Goal: Communication & Community: Answer question/provide support

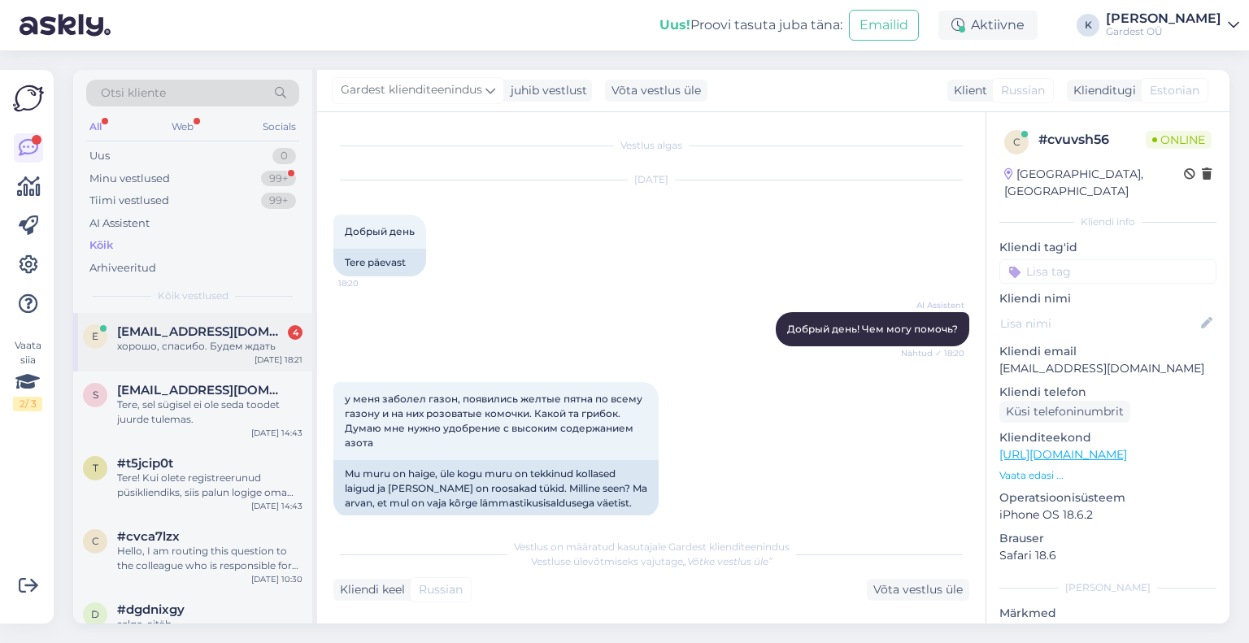
scroll to position [1122, 0]
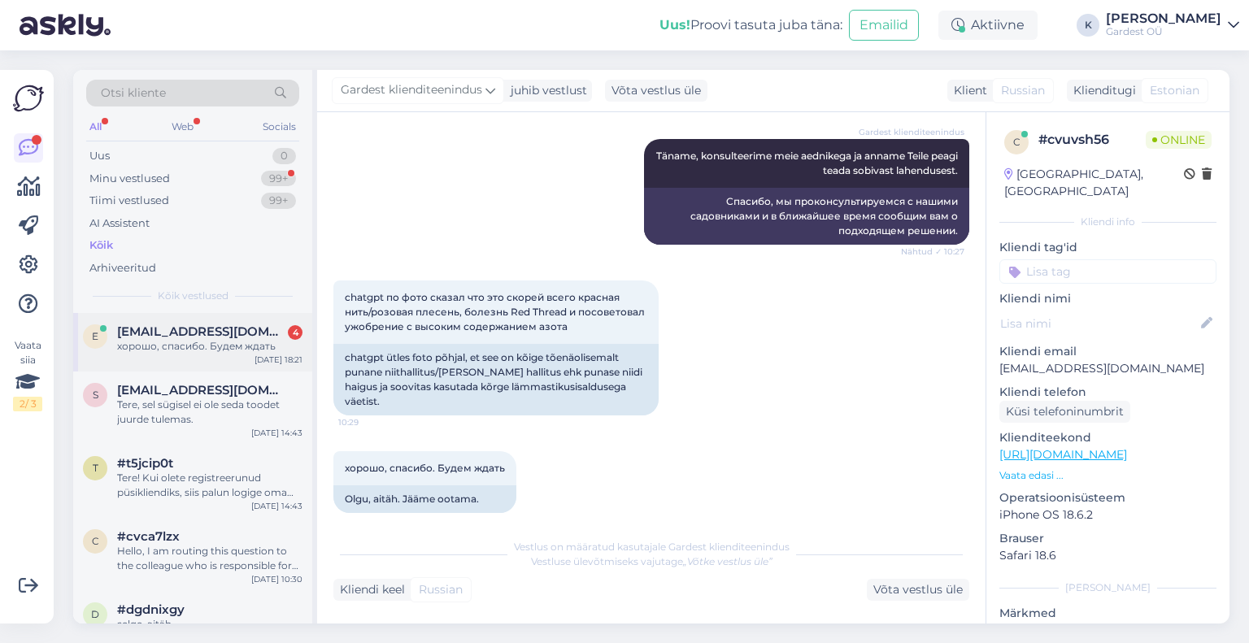
click at [159, 355] on div "e [EMAIL_ADDRESS][DOMAIN_NAME] 4 хорошо, спасибо. Будем ждать [DATE] 18:21" at bounding box center [192, 342] width 239 height 59
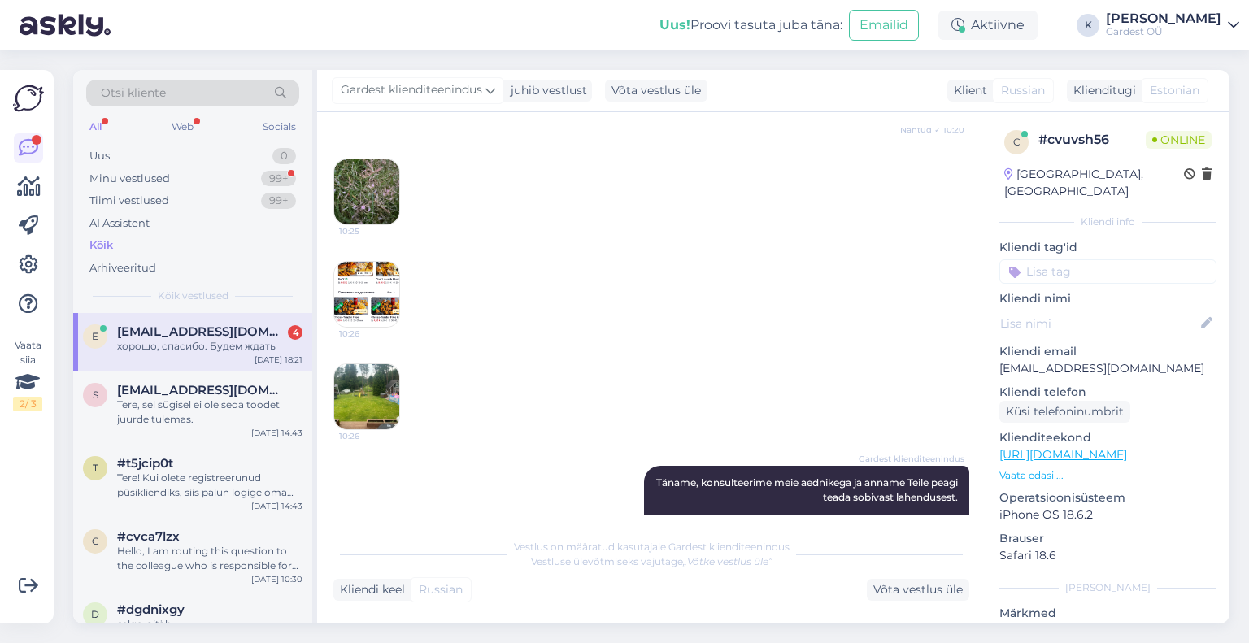
scroll to position [714, 0]
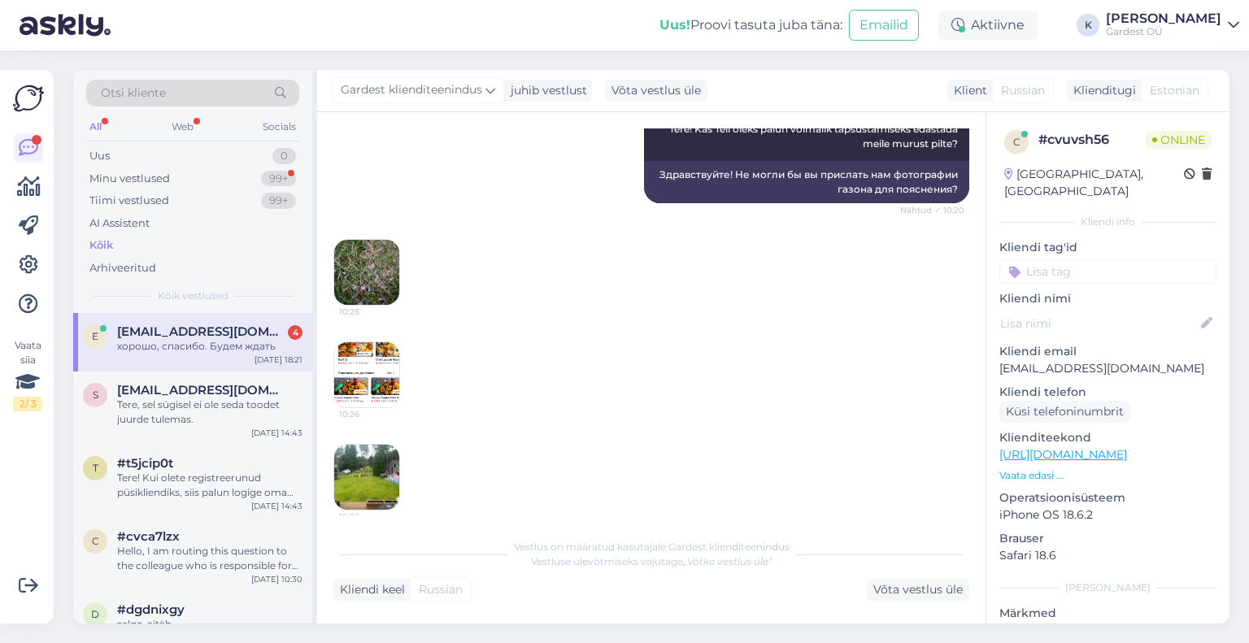
click at [377, 279] on img at bounding box center [366, 272] width 65 height 65
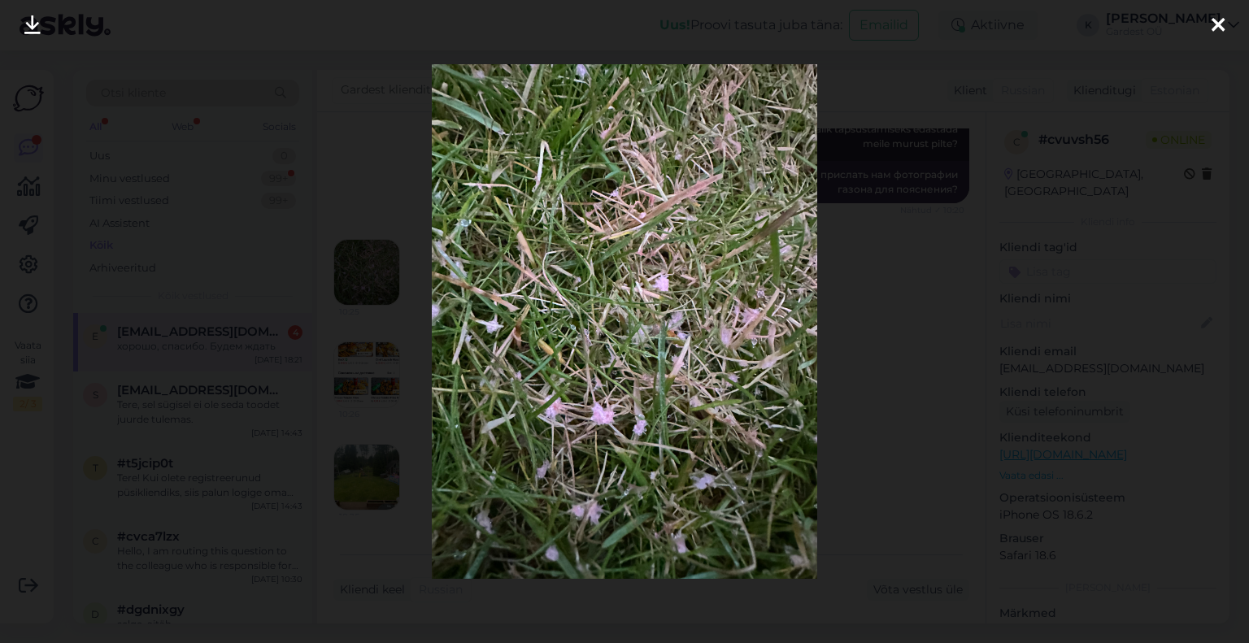
click at [1219, 25] on icon at bounding box center [1218, 25] width 13 height 21
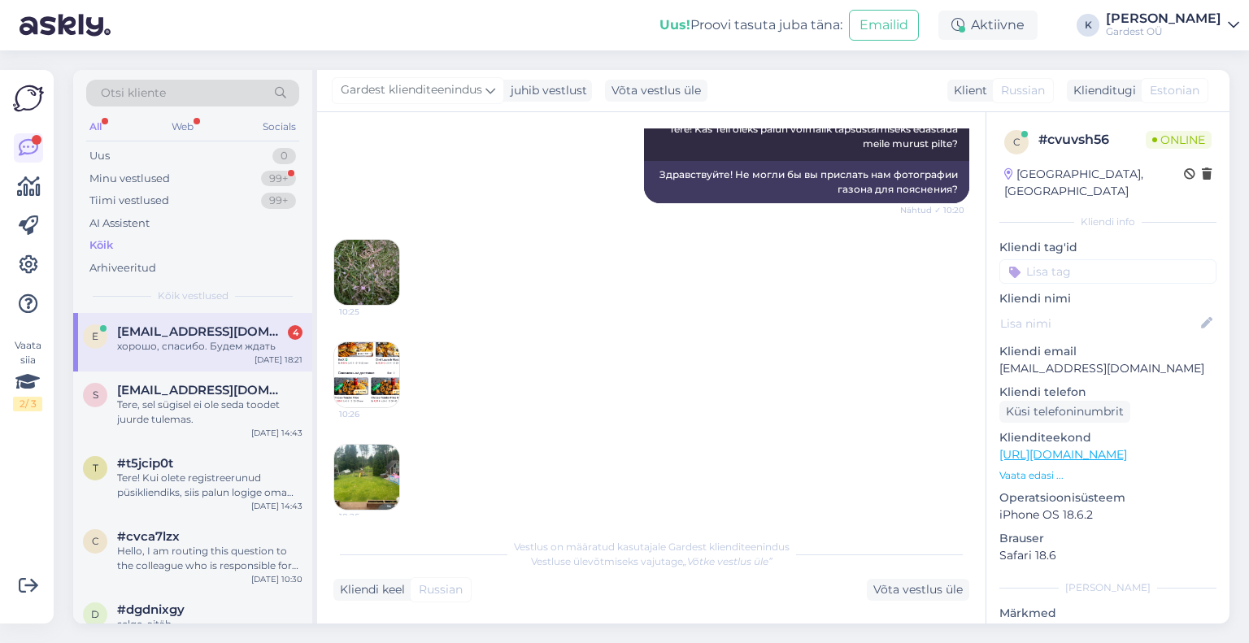
click at [364, 388] on img at bounding box center [366, 374] width 65 height 65
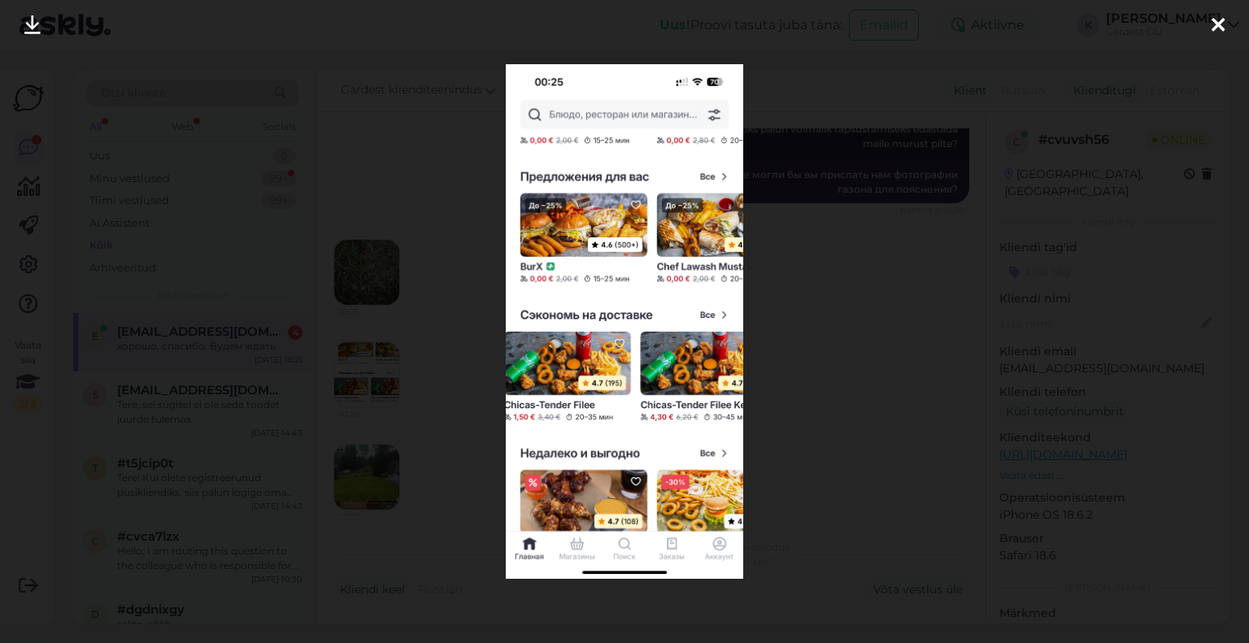
click at [1220, 21] on icon at bounding box center [1218, 25] width 13 height 21
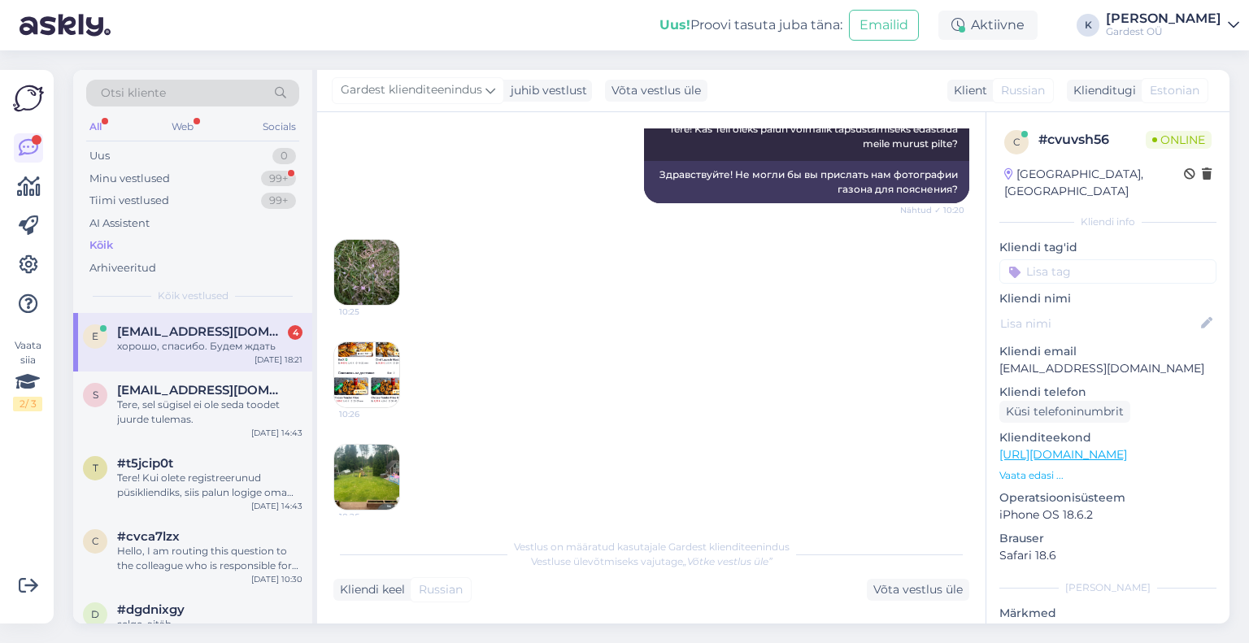
click at [375, 481] on img at bounding box center [366, 477] width 65 height 65
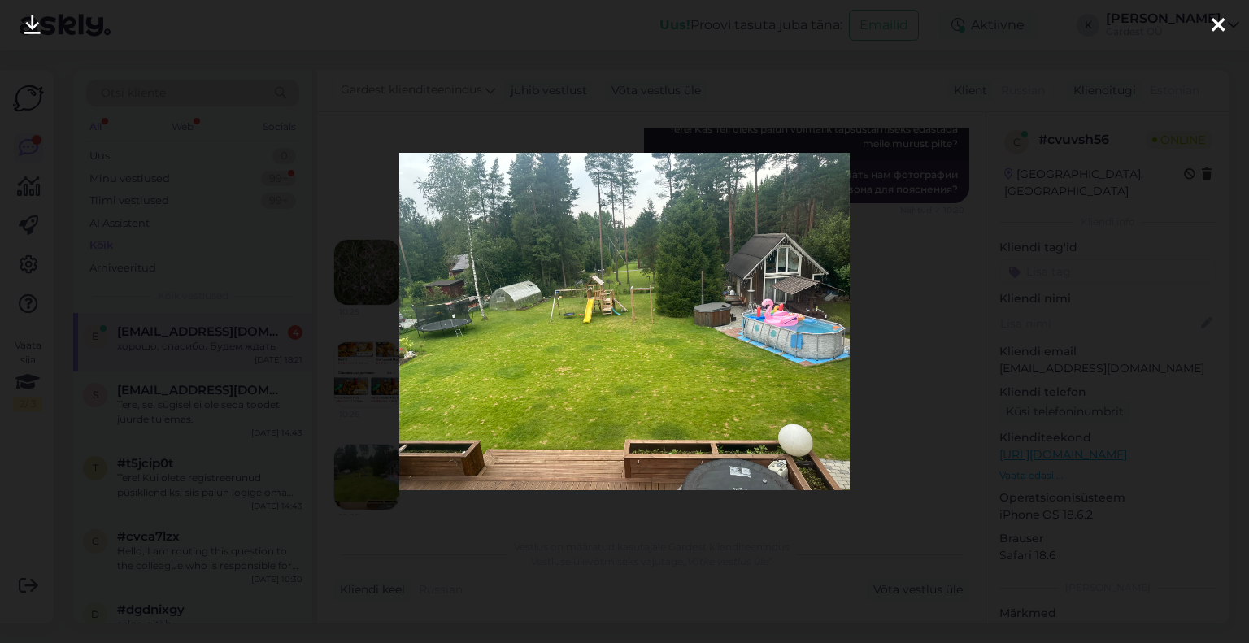
click at [1223, 25] on icon at bounding box center [1218, 25] width 13 height 21
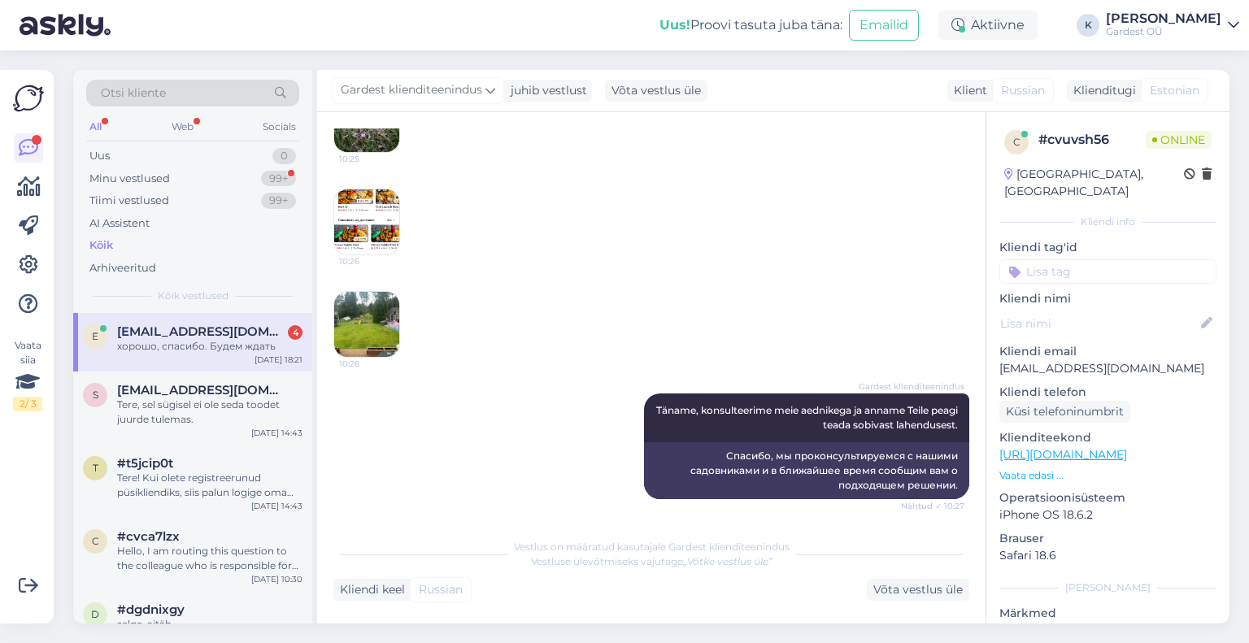
scroll to position [877, 0]
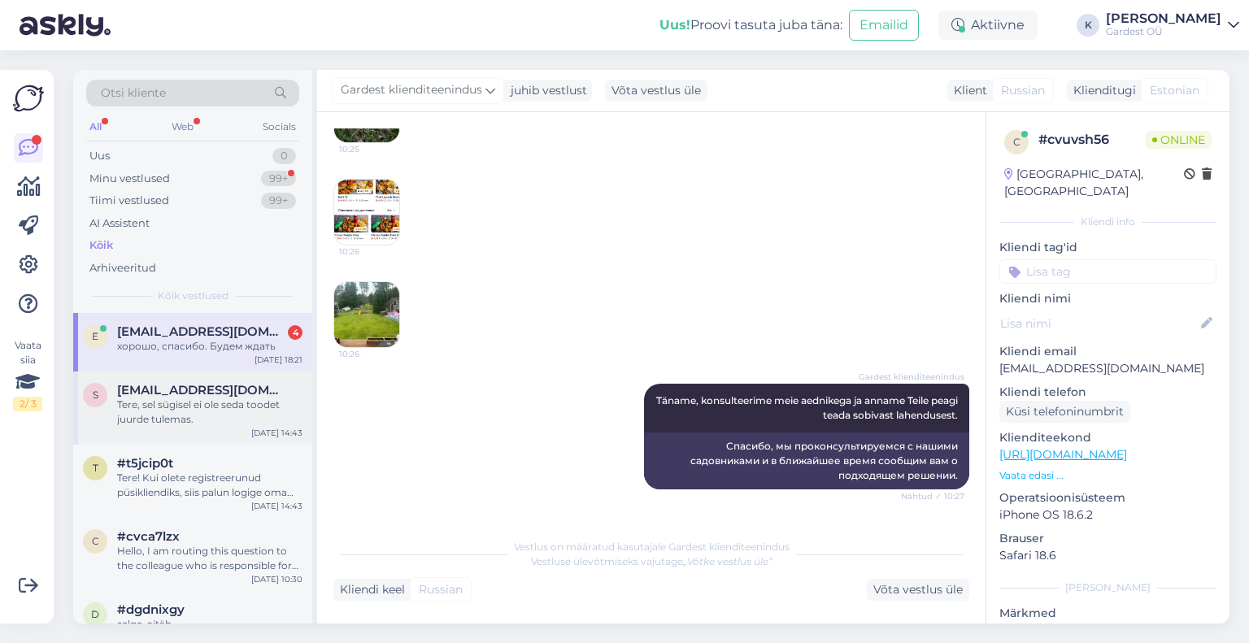
click at [192, 393] on span "[EMAIL_ADDRESS][DOMAIN_NAME]" at bounding box center [201, 390] width 169 height 15
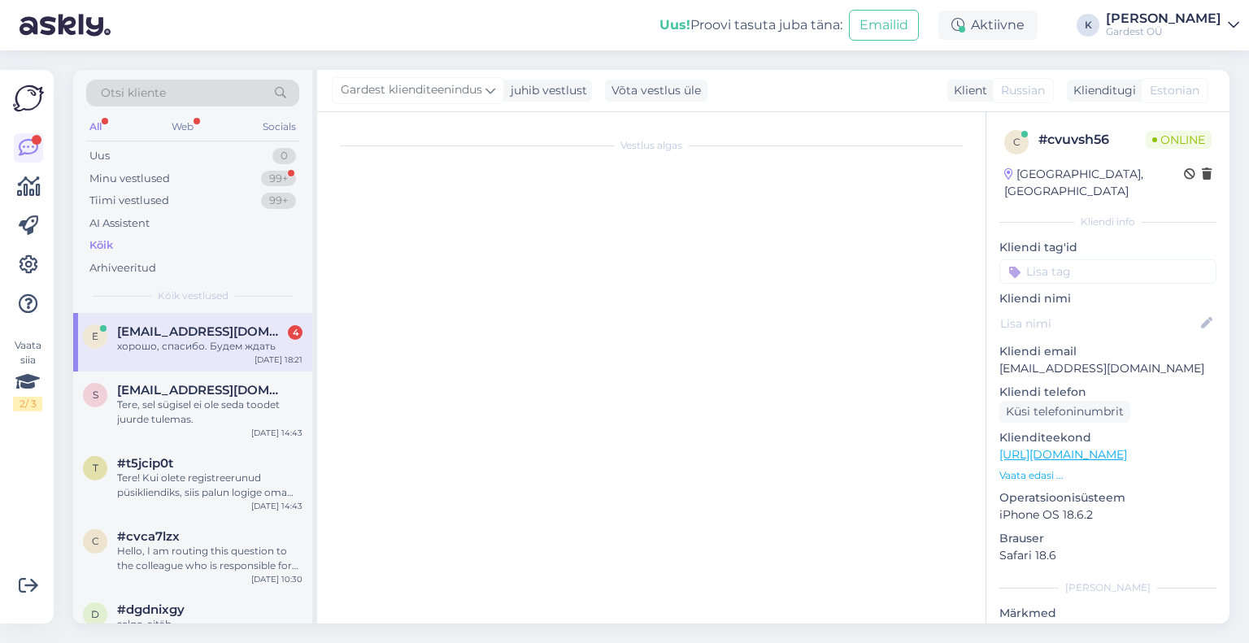
scroll to position [0, 0]
click at [196, 335] on span "[EMAIL_ADDRESS][DOMAIN_NAME]" at bounding box center [201, 332] width 169 height 15
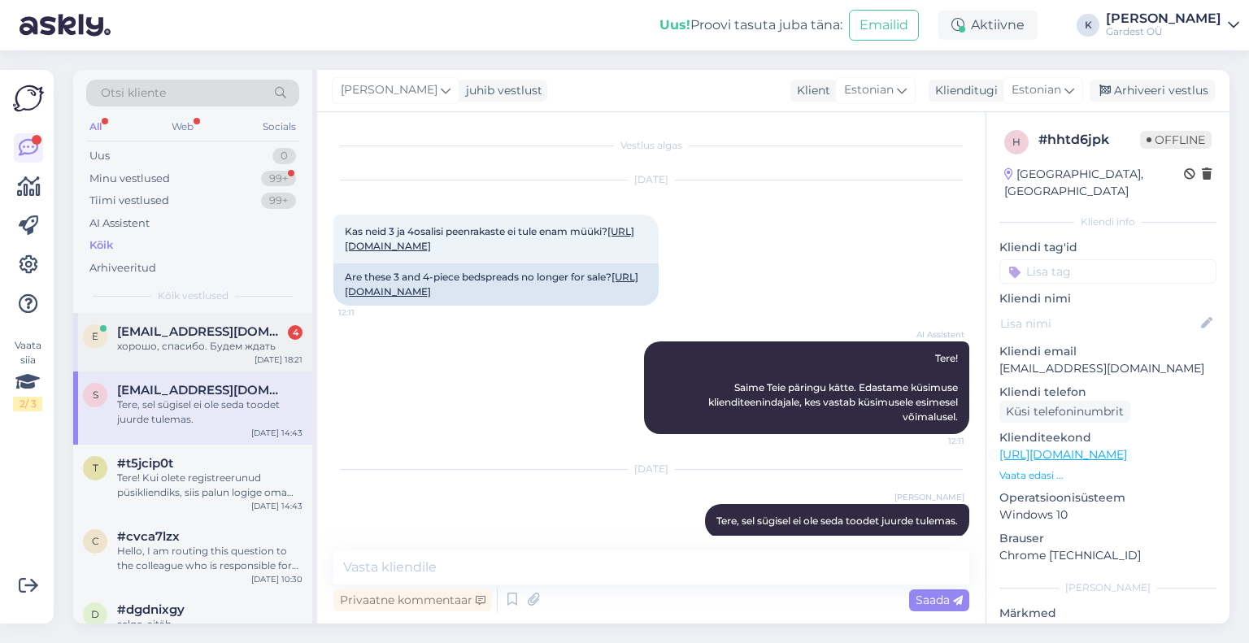
scroll to position [548, 0]
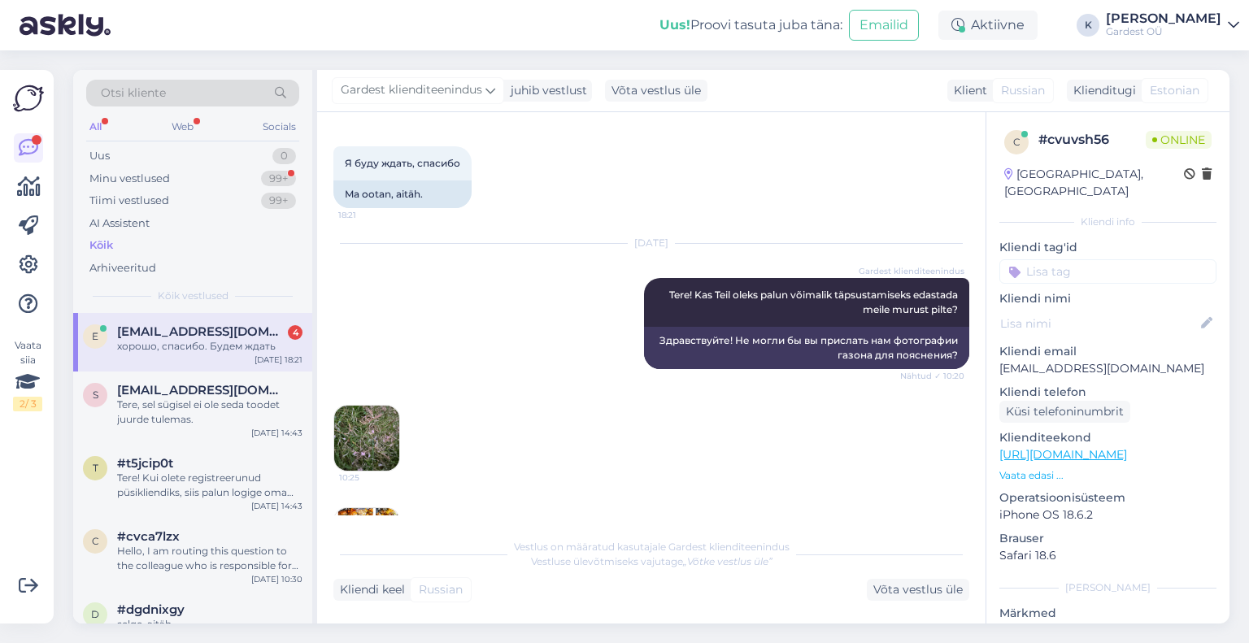
click at [102, 125] on div "All" at bounding box center [95, 126] width 19 height 21
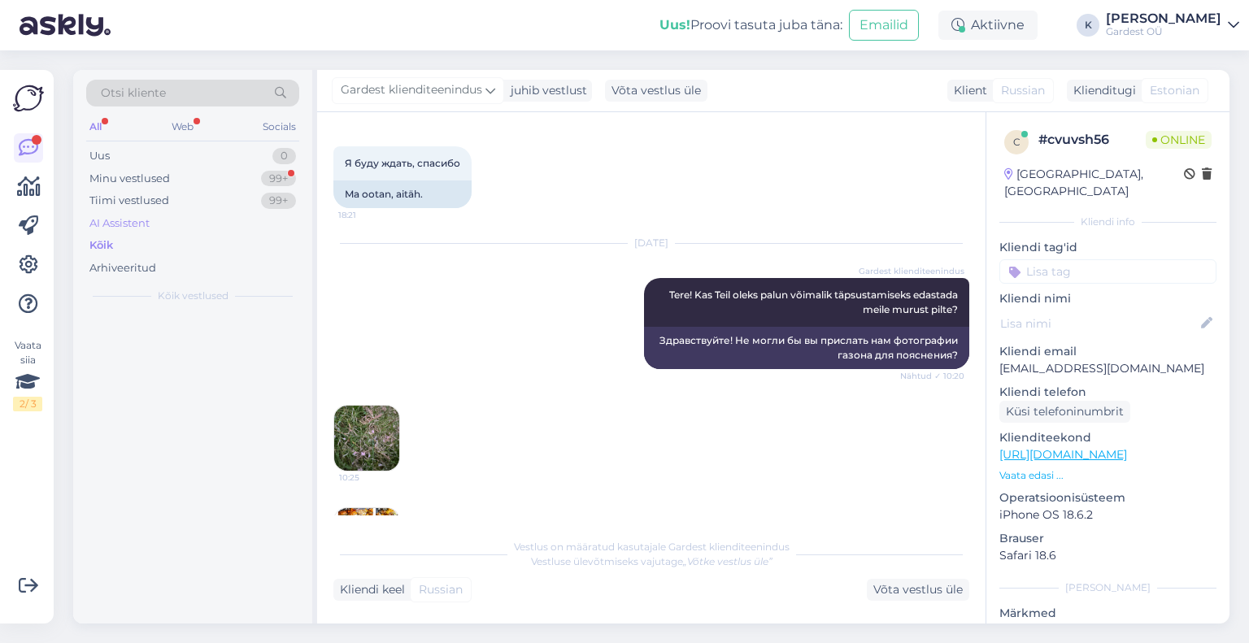
click at [107, 226] on div "AI Assistent" at bounding box center [119, 224] width 60 height 16
click at [138, 344] on div "Tere! Kui olete registreerunud püsikliendiks, siis palun logige oma kontolt kor…" at bounding box center [209, 353] width 185 height 29
